Goal: Task Accomplishment & Management: Manage account settings

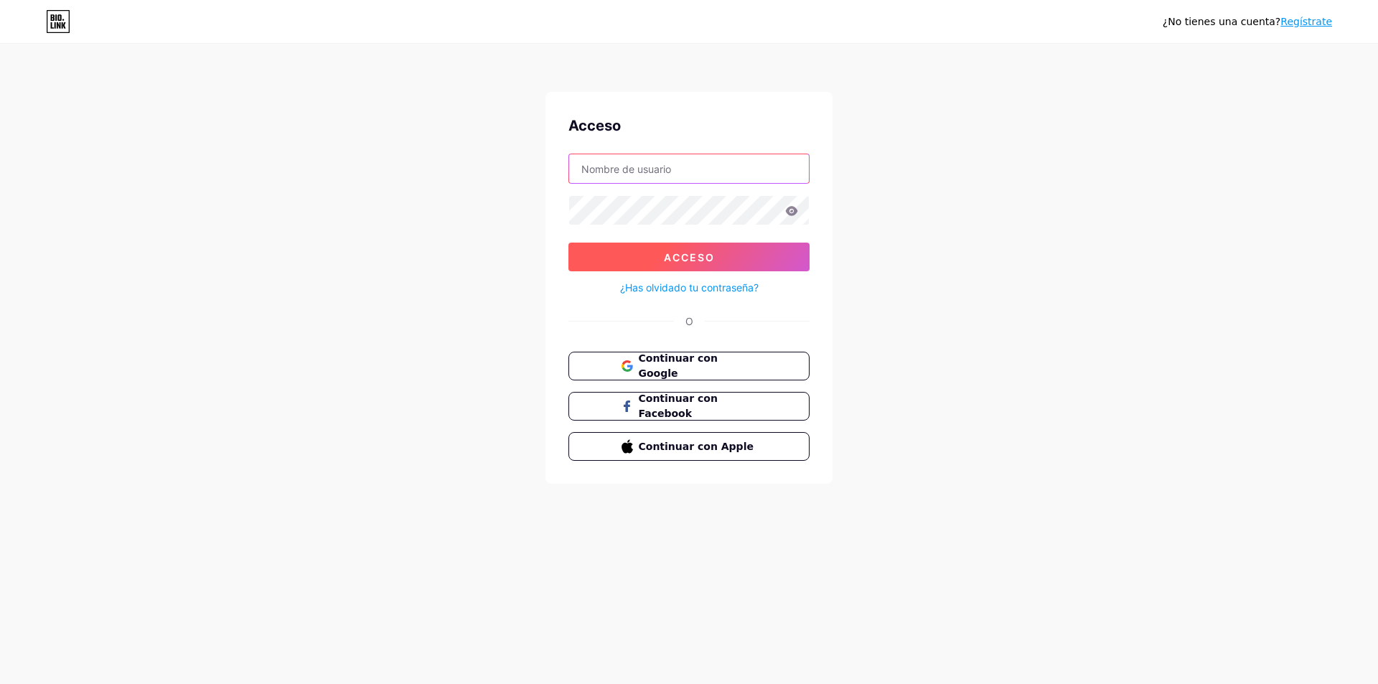
type input "ATISBO"
click at [711, 251] on font "Acceso" at bounding box center [689, 257] width 51 height 12
click at [691, 253] on font "Acceso" at bounding box center [689, 257] width 51 height 12
click at [694, 291] on font "¿Has olvidado tu contraseña?" at bounding box center [689, 287] width 139 height 12
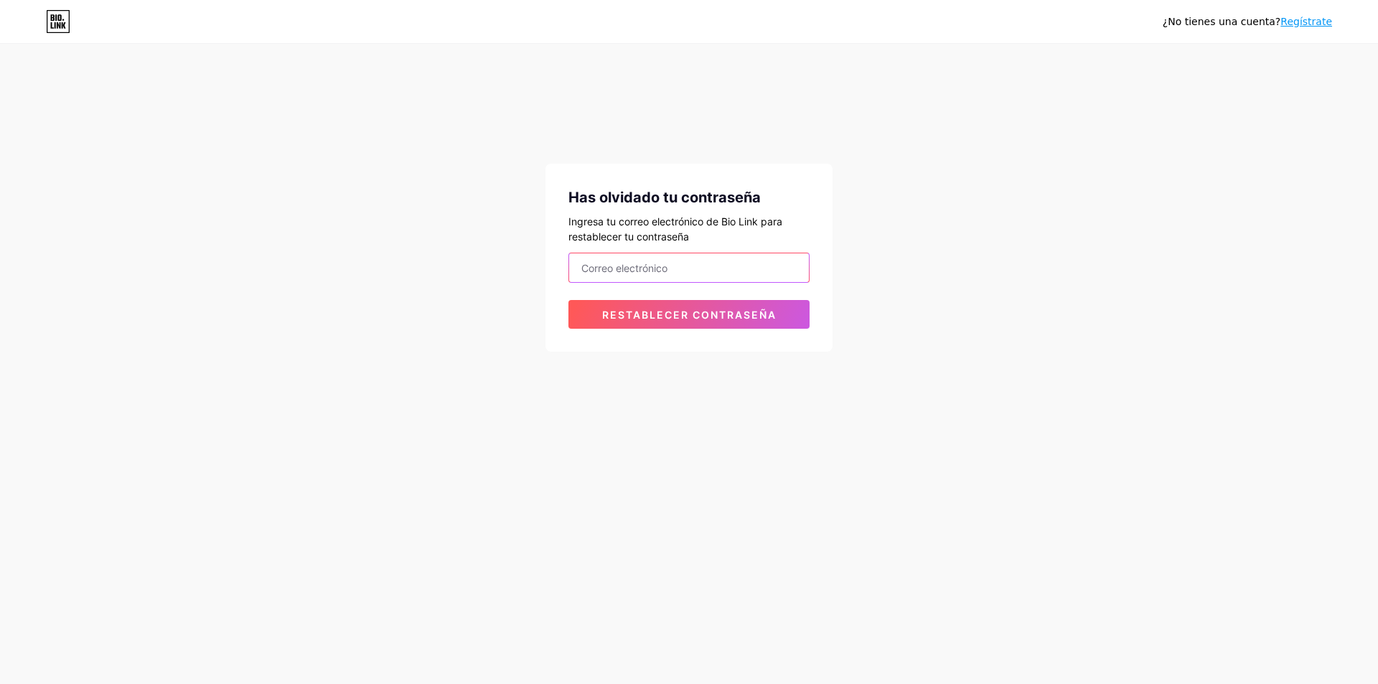
click at [708, 273] on input "email" at bounding box center [689, 267] width 240 height 29
type input "atisbo.bolivia"
click at [678, 317] on font "Restablecer contraseña" at bounding box center [689, 315] width 174 height 12
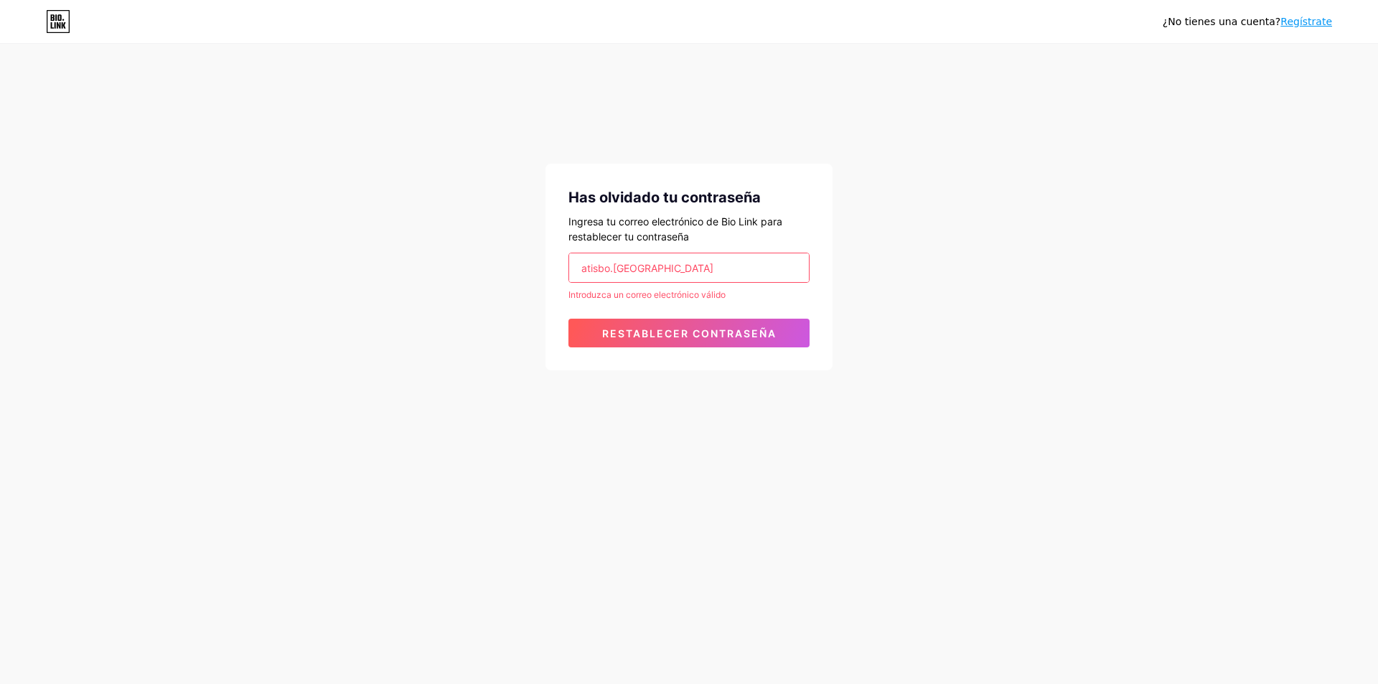
click at [681, 271] on input "atisbo.bolivia" at bounding box center [689, 267] width 240 height 29
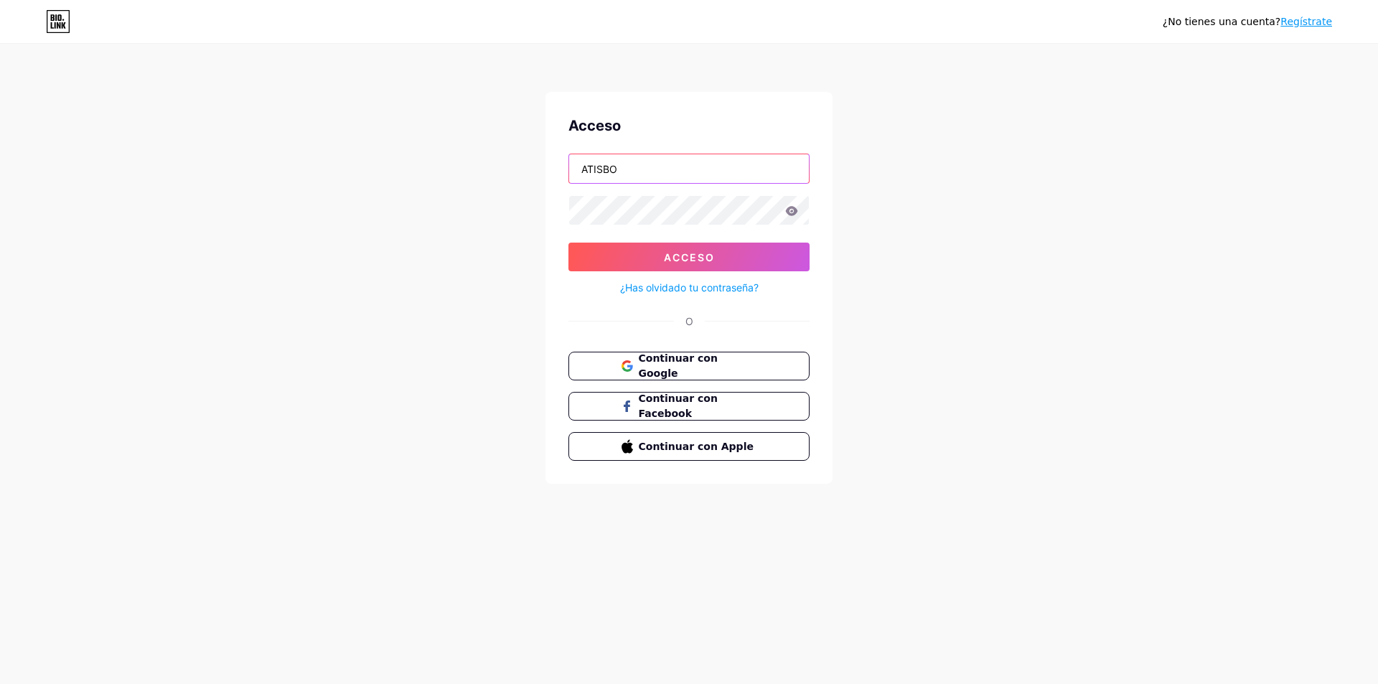
click at [704, 177] on input "ATISBO" at bounding box center [689, 168] width 240 height 29
click at [688, 266] on button "Acceso" at bounding box center [689, 257] width 241 height 29
click at [691, 183] on div "atisbo.bolivia" at bounding box center [689, 169] width 241 height 30
click at [688, 165] on input "atisbo.bolivia" at bounding box center [689, 168] width 240 height 29
type input "ATISBO"
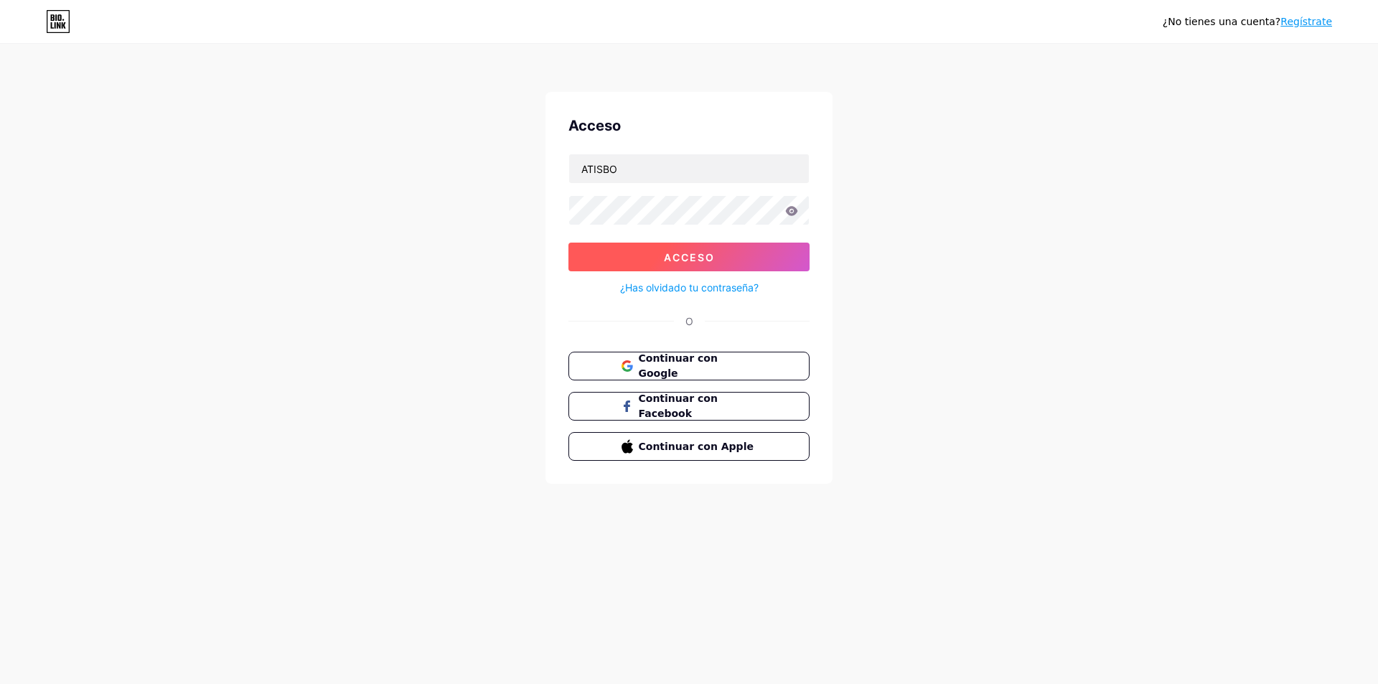
click at [686, 248] on button "Acceso" at bounding box center [689, 257] width 241 height 29
click at [789, 212] on icon at bounding box center [792, 210] width 12 height 9
click at [688, 369] on font "Continuar con Google" at bounding box center [677, 365] width 80 height 27
